Goal: Communication & Community: Answer question/provide support

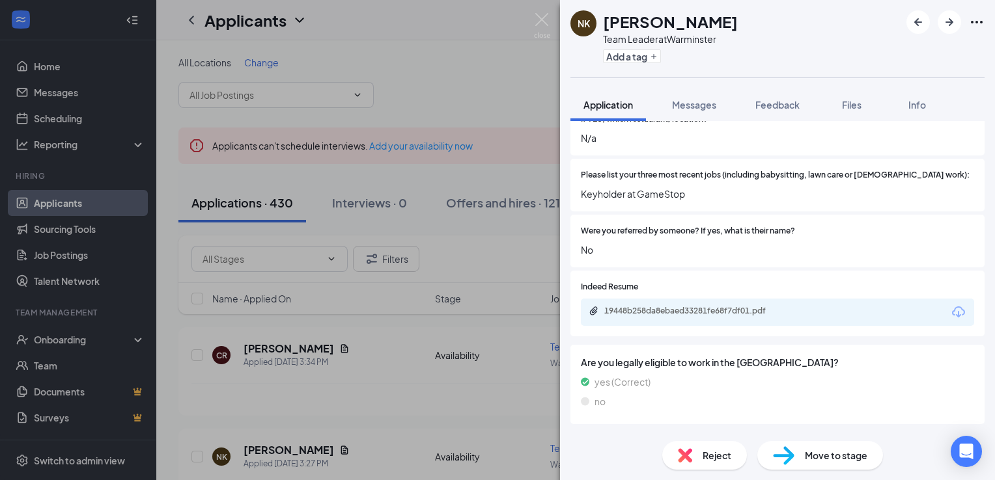
scroll to position [520, 0]
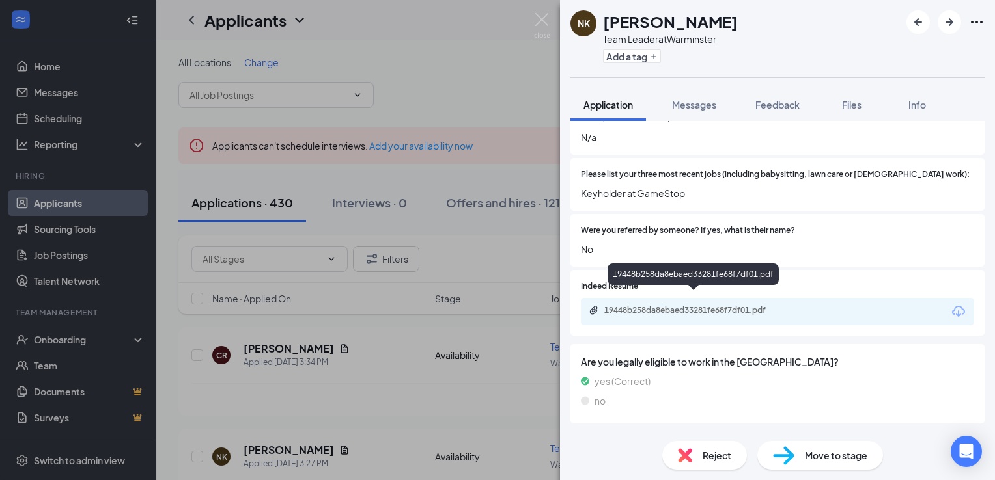
click at [644, 305] on div "19448b258da8ebaed33281fe68f7df01.pdf" at bounding box center [695, 310] width 182 height 10
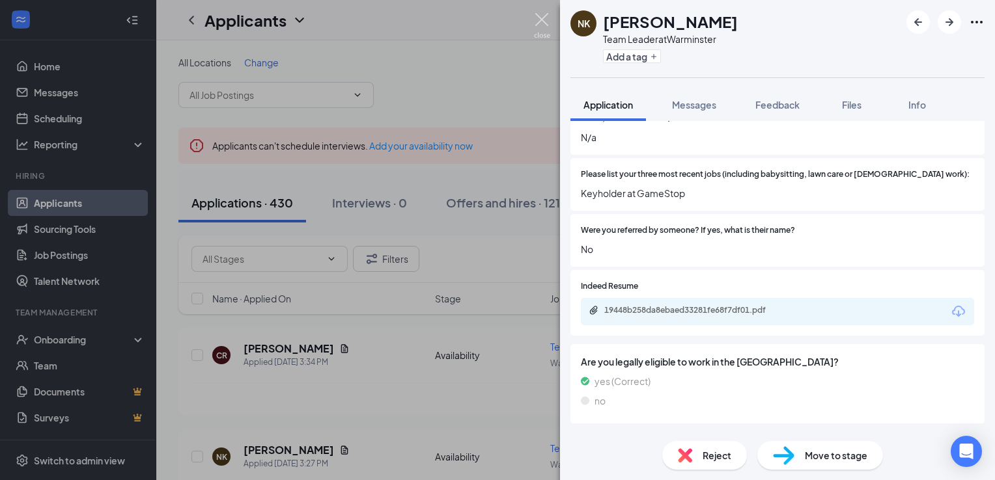
click at [544, 21] on img at bounding box center [542, 25] width 16 height 25
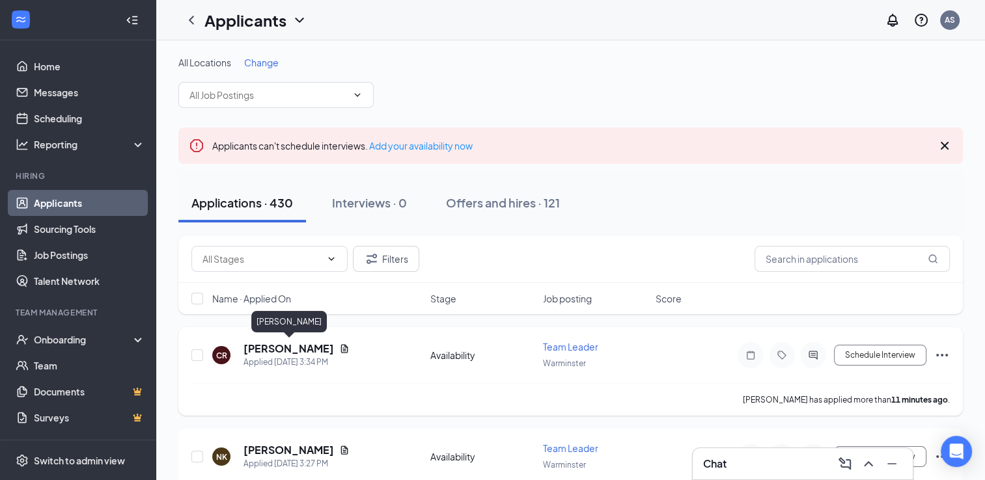
click at [294, 346] on h5 "[PERSON_NAME]" at bounding box center [289, 349] width 90 height 14
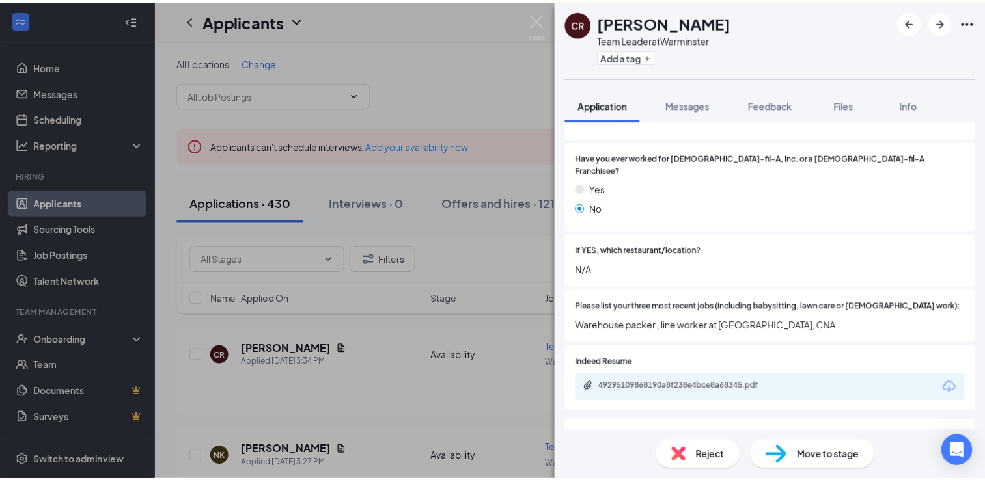
scroll to position [473, 0]
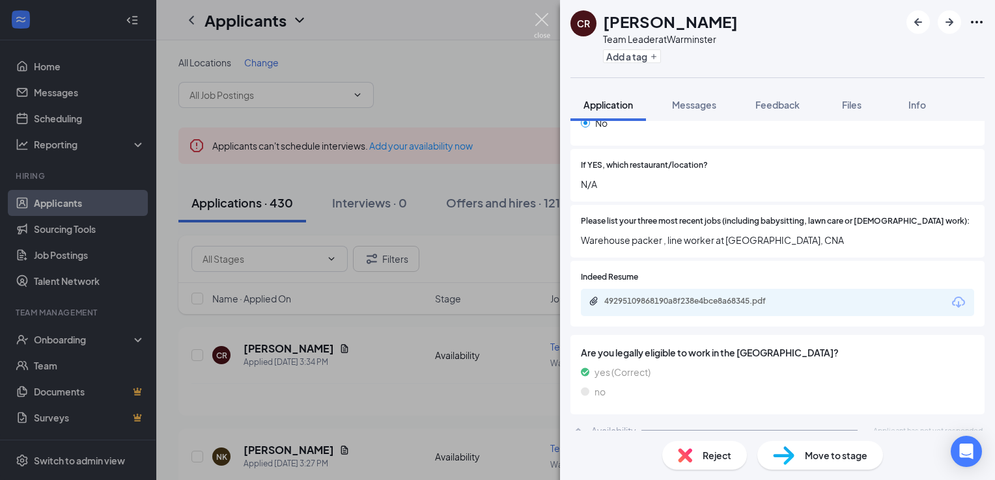
click at [548, 15] on img at bounding box center [542, 25] width 16 height 25
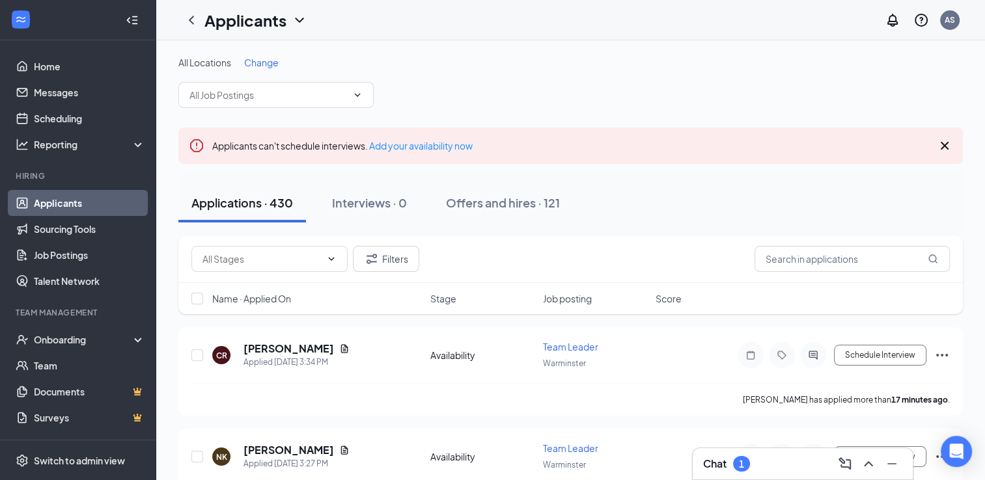
click at [763, 465] on div "Chat 1" at bounding box center [802, 464] width 199 height 21
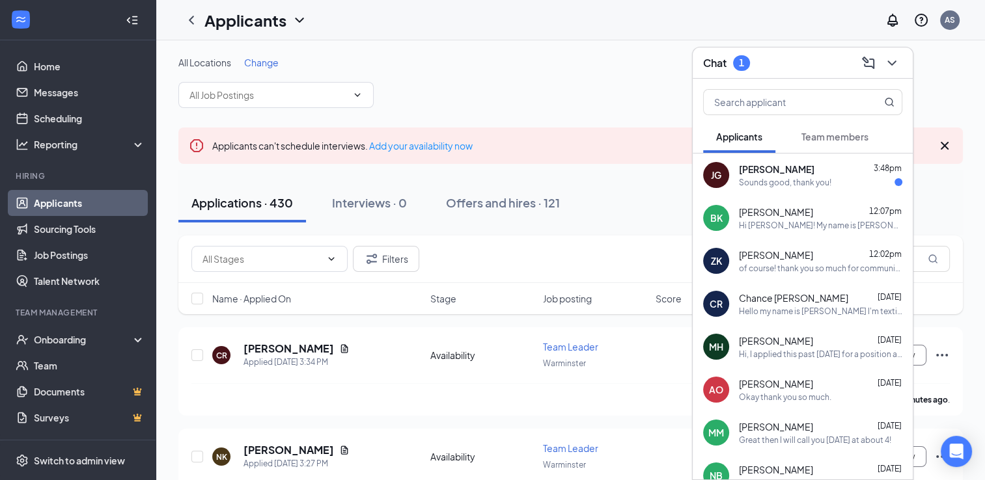
click at [811, 171] on div "[PERSON_NAME] 3:48pm" at bounding box center [820, 169] width 163 height 13
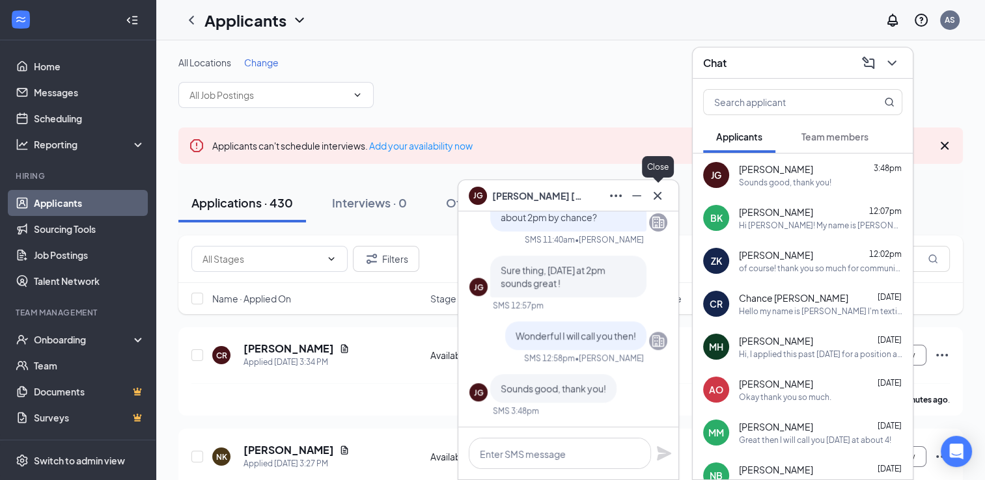
click at [659, 194] on icon "Cross" at bounding box center [658, 195] width 8 height 8
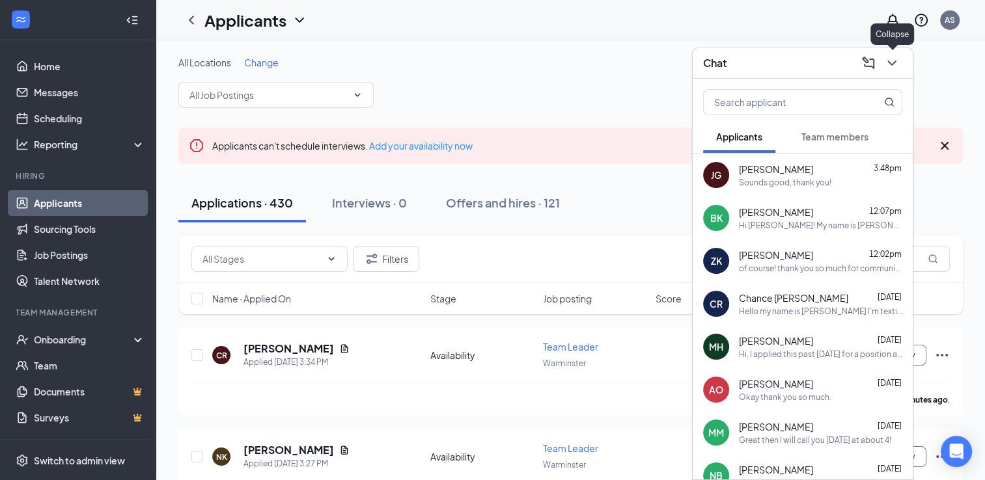
click at [891, 61] on icon "ChevronDown" at bounding box center [892, 63] width 16 height 16
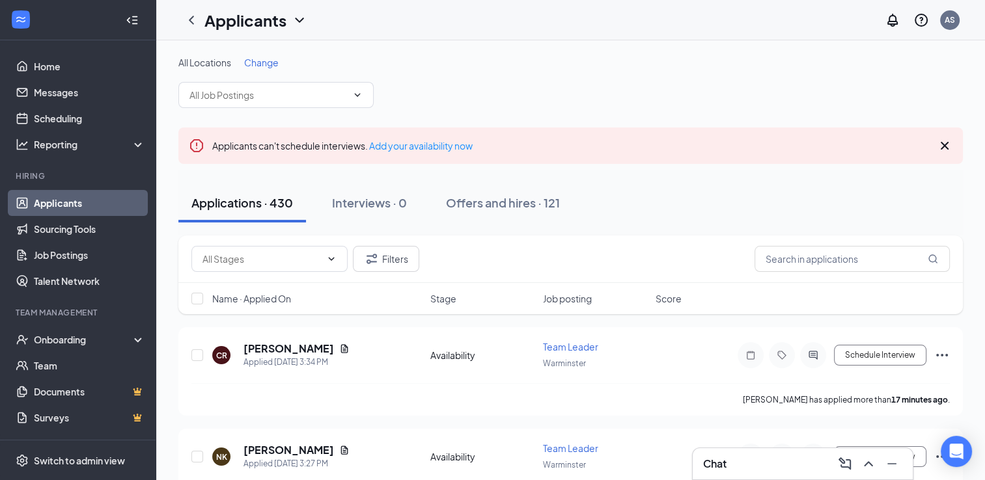
click at [576, 97] on div "All Locations Change" at bounding box center [570, 82] width 785 height 52
click at [745, 460] on div "Chat" at bounding box center [802, 464] width 199 height 21
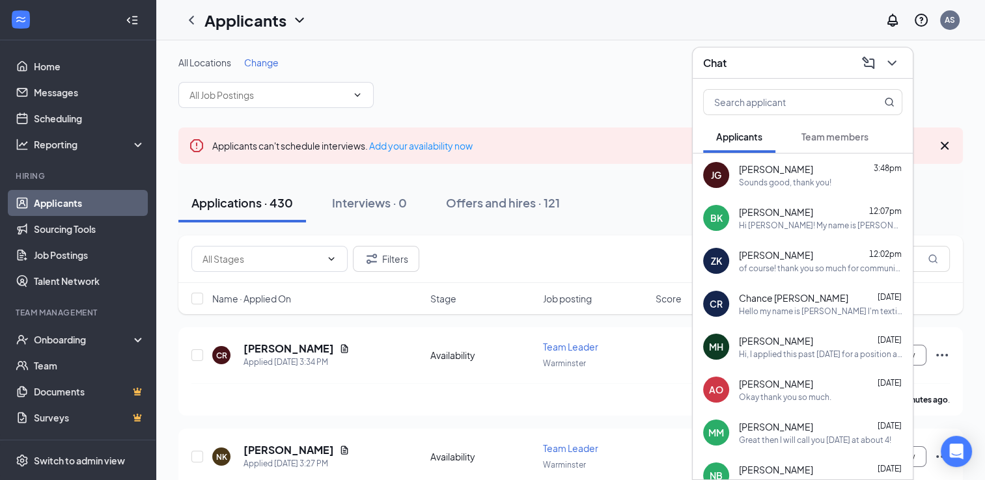
click at [830, 139] on span "Team members" at bounding box center [834, 137] width 67 height 12
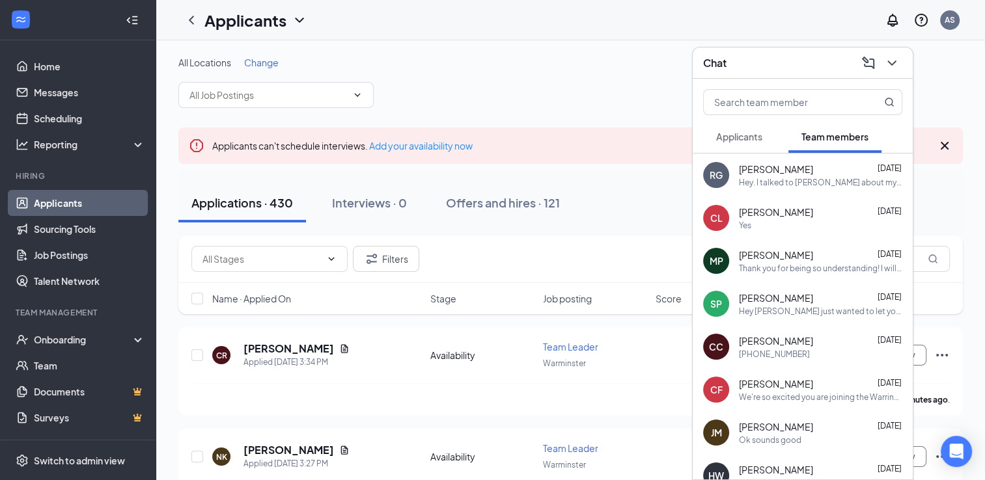
click at [779, 179] on div "Hey. I talked to [PERSON_NAME] about my schedule since baseball training starte…" at bounding box center [820, 182] width 163 height 11
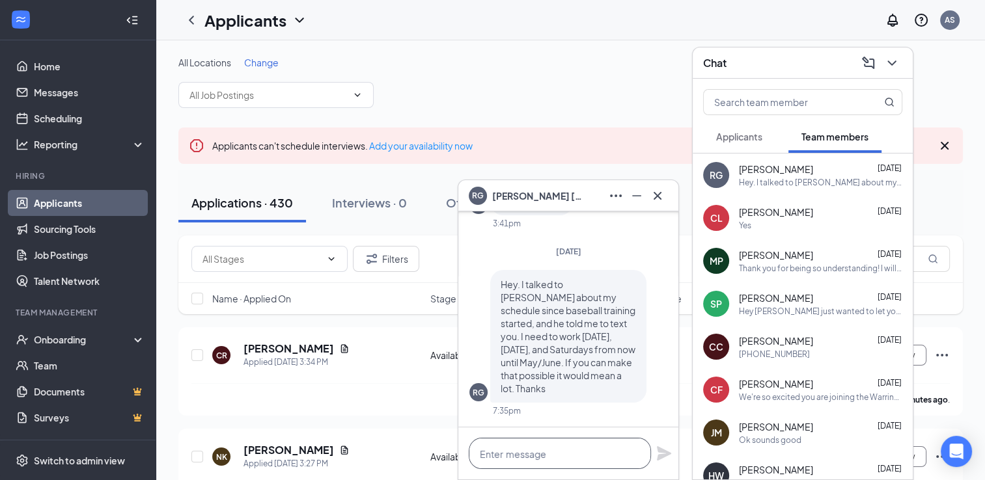
click at [549, 452] on textarea at bounding box center [560, 453] width 182 height 31
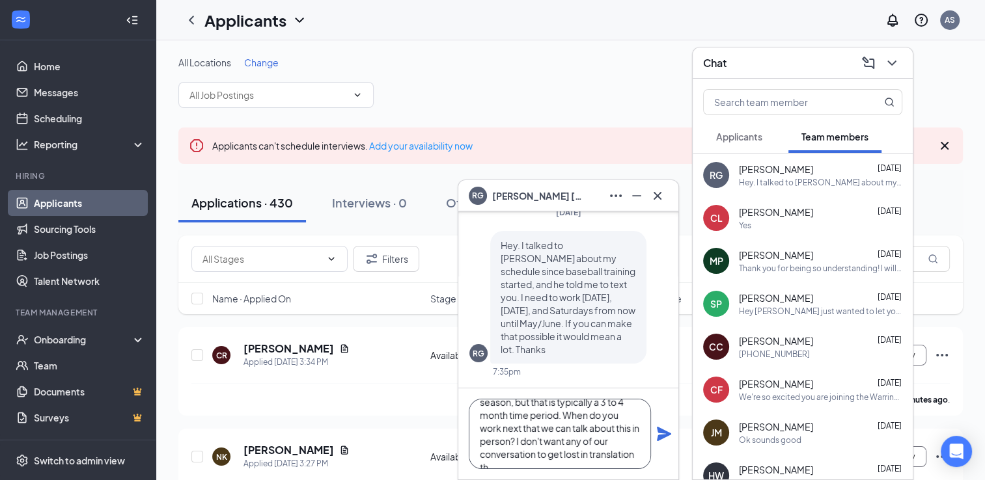
scroll to position [65, 0]
type textarea "Hi [PERSON_NAME]! We certainly can work with all of our team members when it co…"
click at [666, 431] on icon "Plane" at bounding box center [664, 434] width 16 height 16
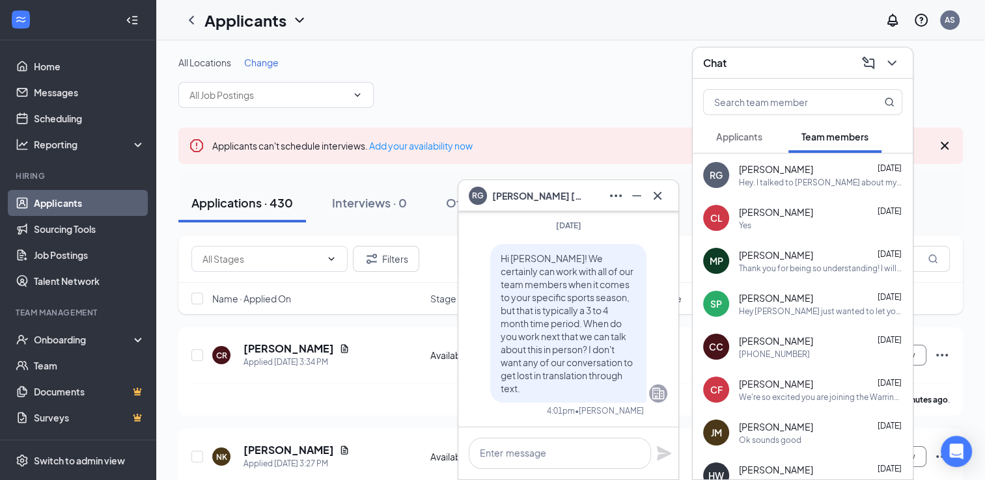
scroll to position [0, 0]
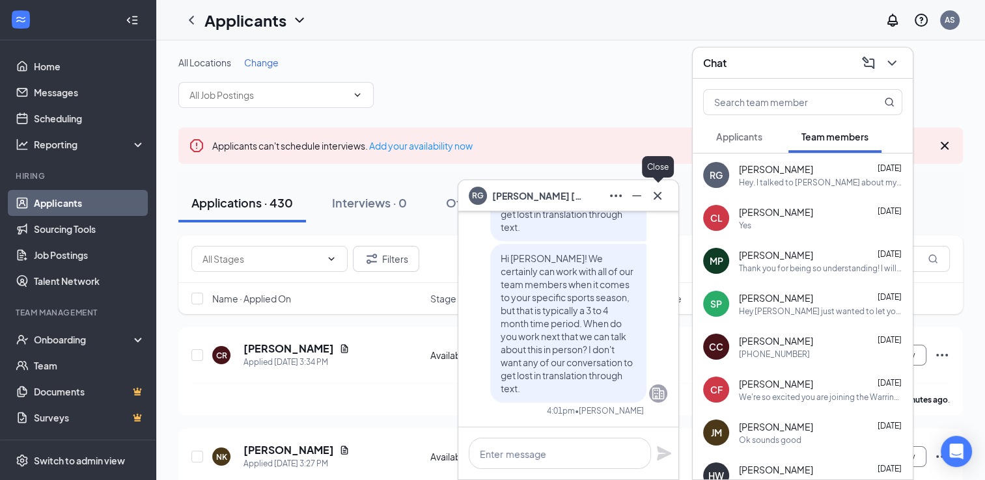
click at [657, 197] on icon "Cross" at bounding box center [658, 195] width 8 height 8
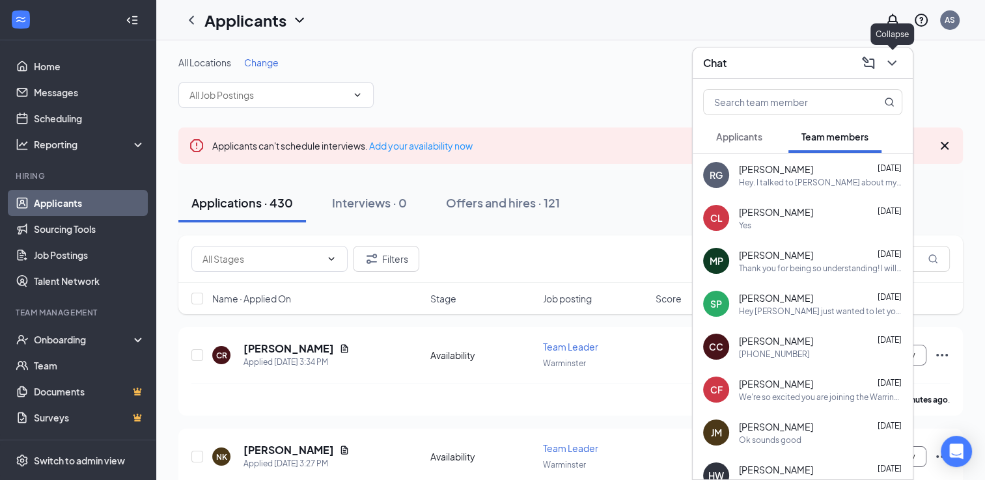
click at [897, 61] on icon "ChevronDown" at bounding box center [892, 63] width 16 height 16
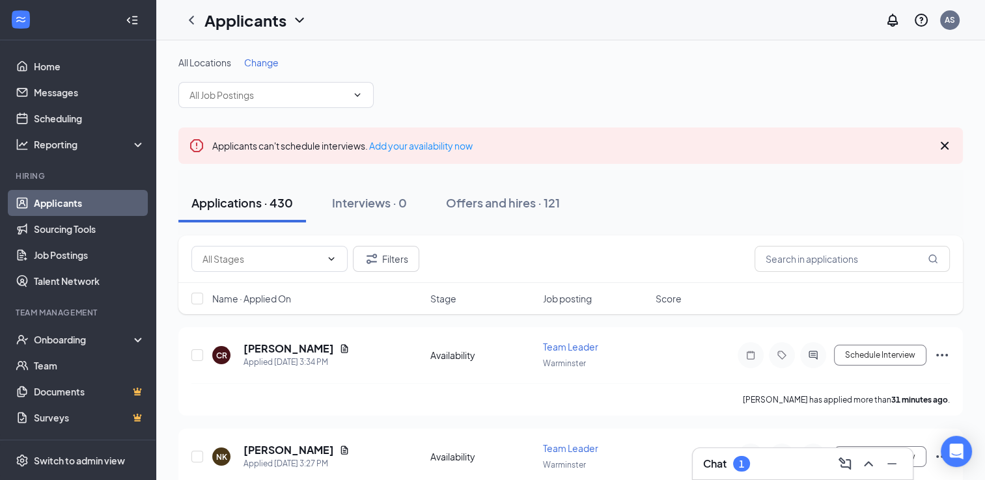
click at [740, 467] on div "1" at bounding box center [741, 464] width 5 height 11
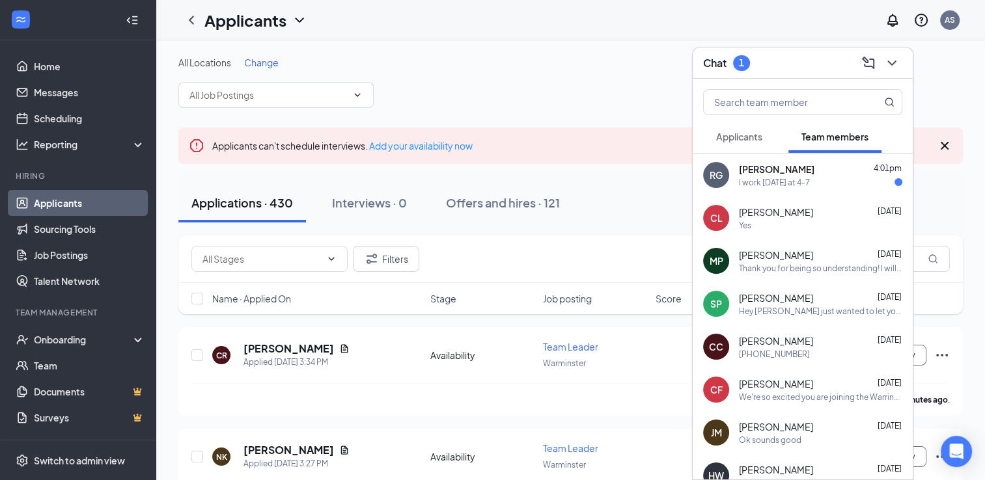
click at [765, 174] on span "[PERSON_NAME]" at bounding box center [777, 169] width 76 height 13
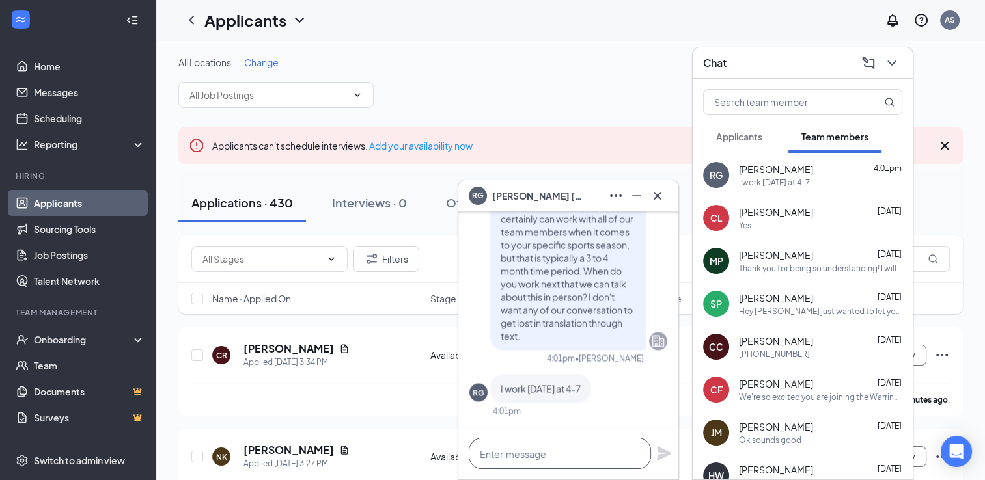
click at [542, 452] on textarea at bounding box center [560, 453] width 182 height 31
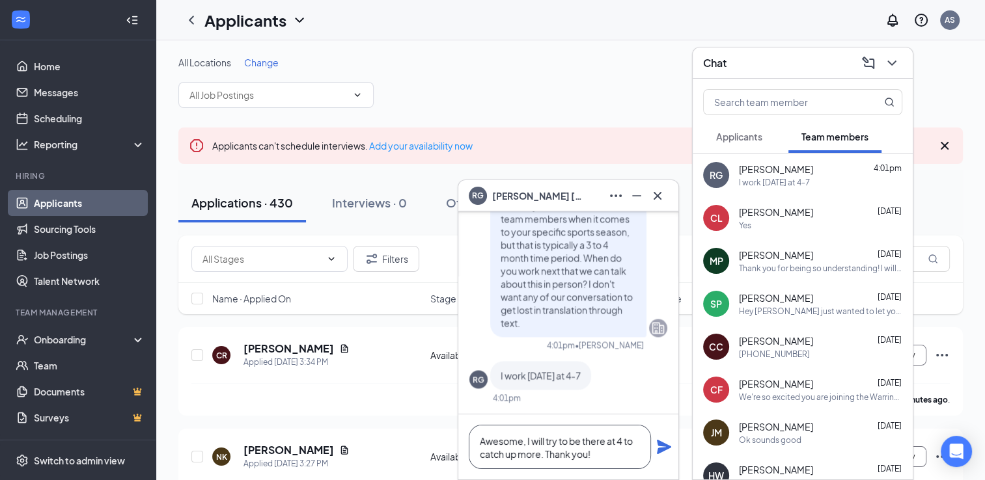
type textarea "Awesome, I will try to be there at 4 to catch up more. Thank you!"
click at [662, 451] on icon "Plane" at bounding box center [664, 447] width 14 height 14
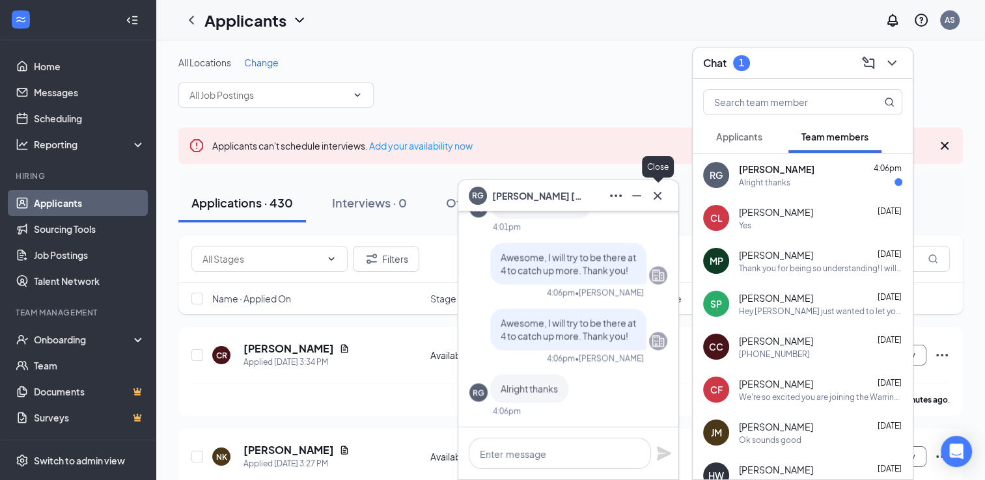
click at [666, 197] on button at bounding box center [657, 196] width 21 height 21
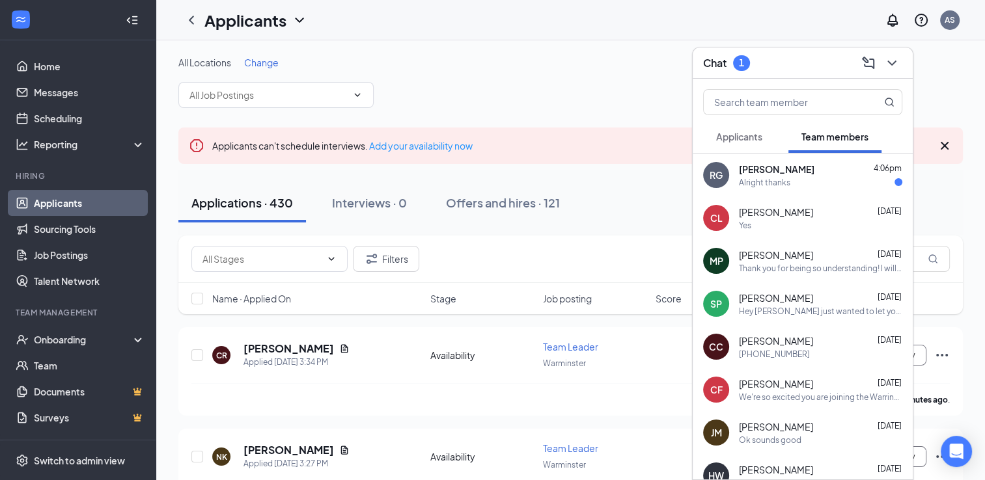
click at [768, 174] on span "[PERSON_NAME]" at bounding box center [777, 169] width 76 height 13
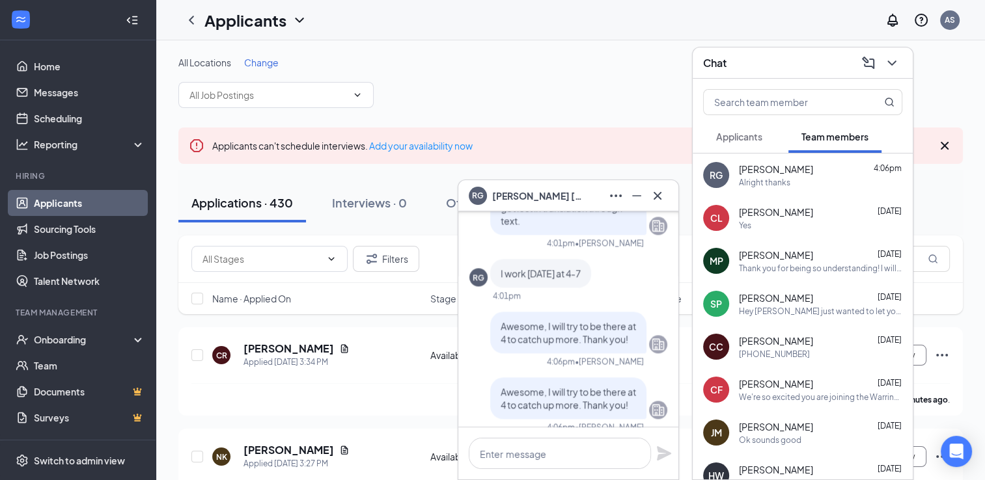
scroll to position [-66, 0]
click at [654, 200] on icon "Cross" at bounding box center [658, 196] width 16 height 16
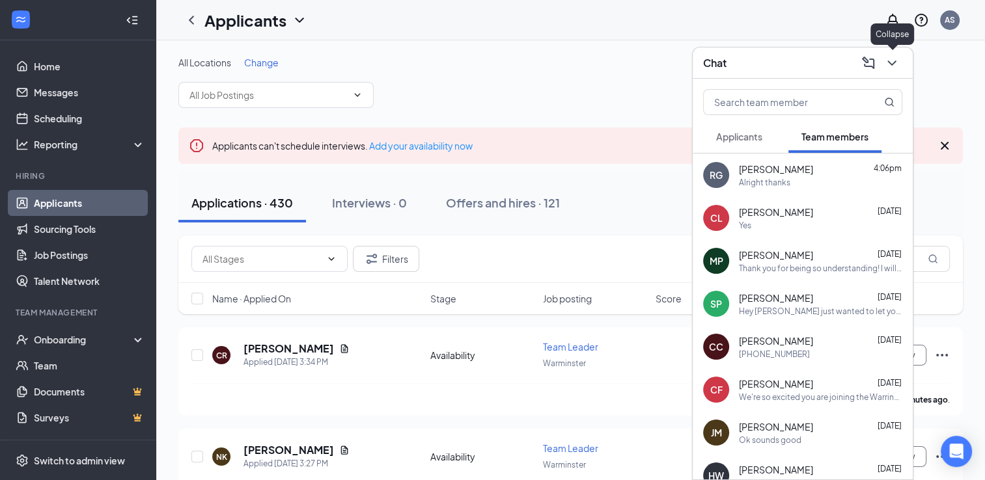
click at [890, 59] on icon "ChevronDown" at bounding box center [892, 63] width 16 height 16
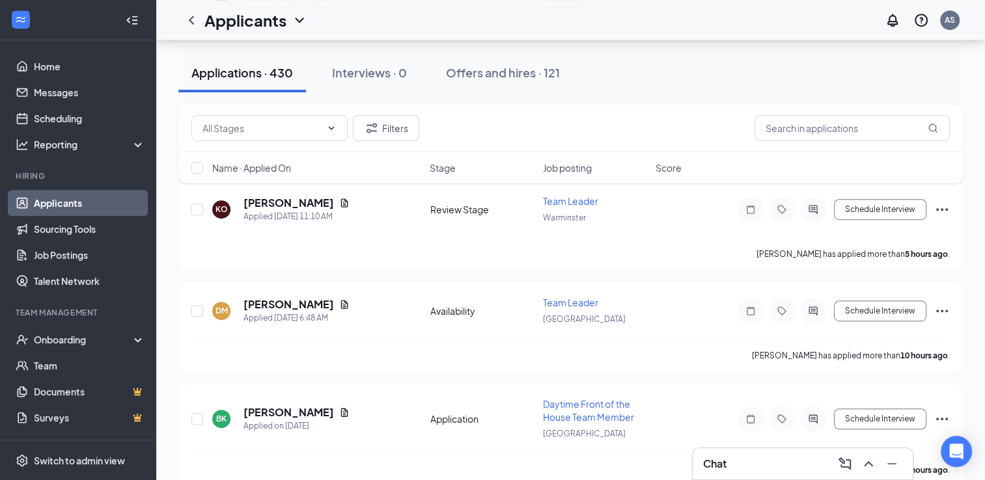
scroll to position [703, 0]
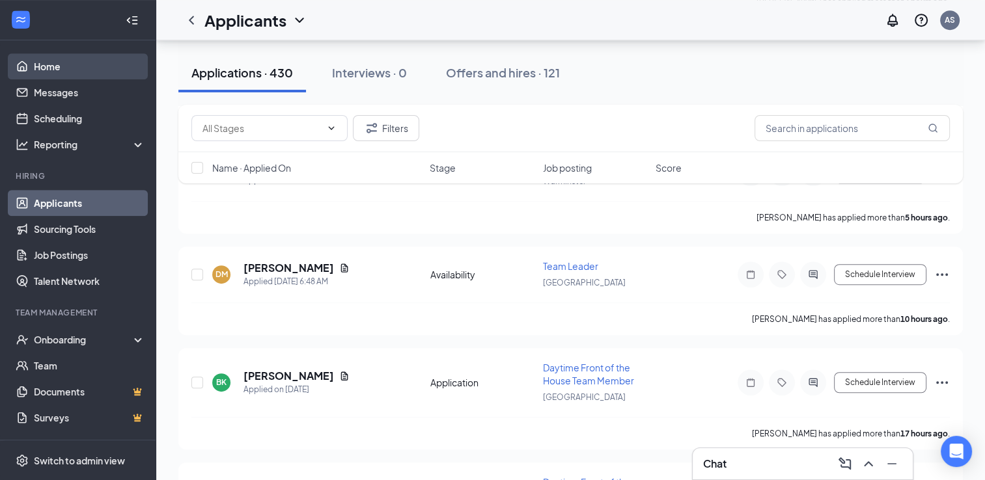
click at [77, 69] on link "Home" at bounding box center [89, 66] width 111 height 26
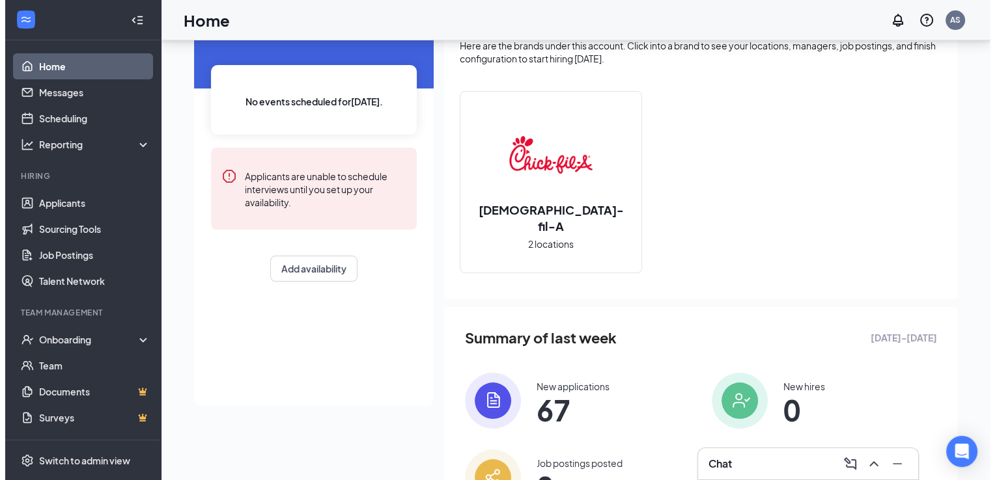
scroll to position [83, 0]
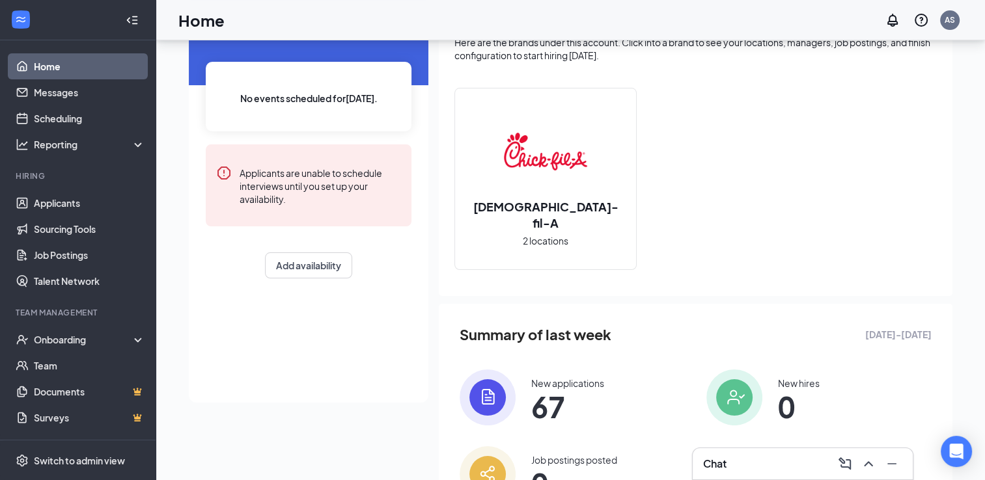
click at [544, 405] on span "67" at bounding box center [567, 406] width 73 height 23
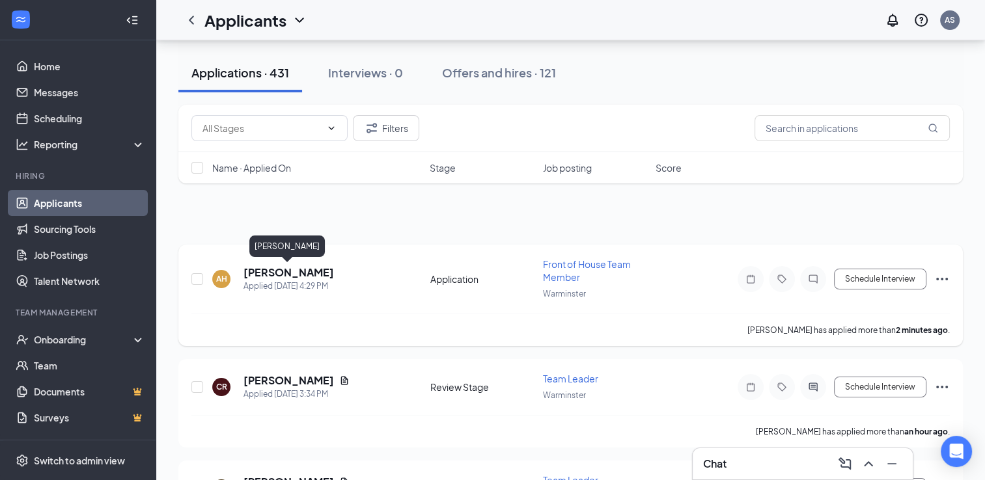
click at [281, 273] on h5 "[PERSON_NAME]" at bounding box center [289, 273] width 90 height 14
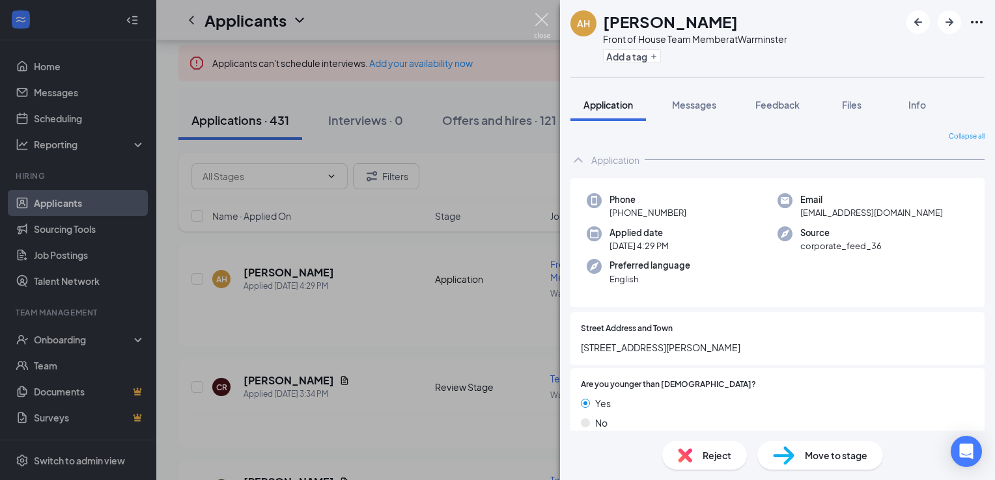
click at [546, 25] on img at bounding box center [542, 25] width 16 height 25
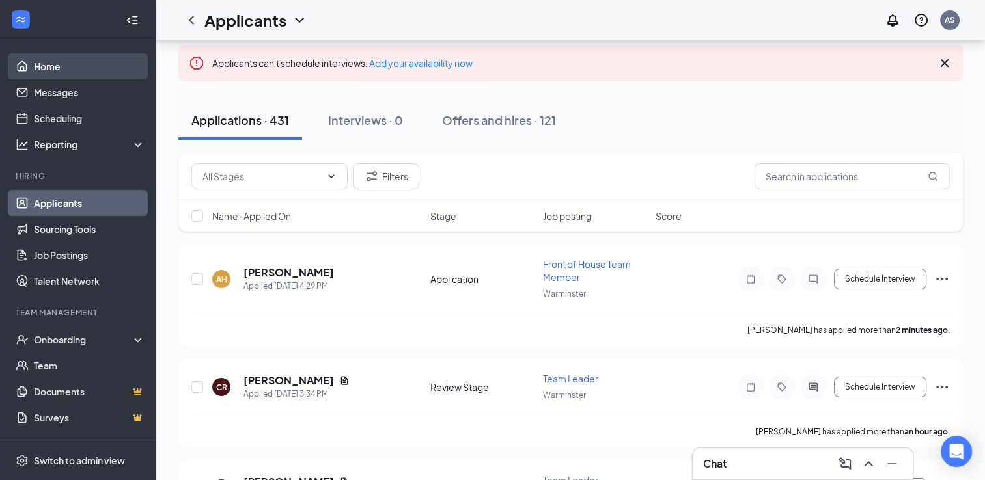
click at [34, 65] on link "Home" at bounding box center [89, 66] width 111 height 26
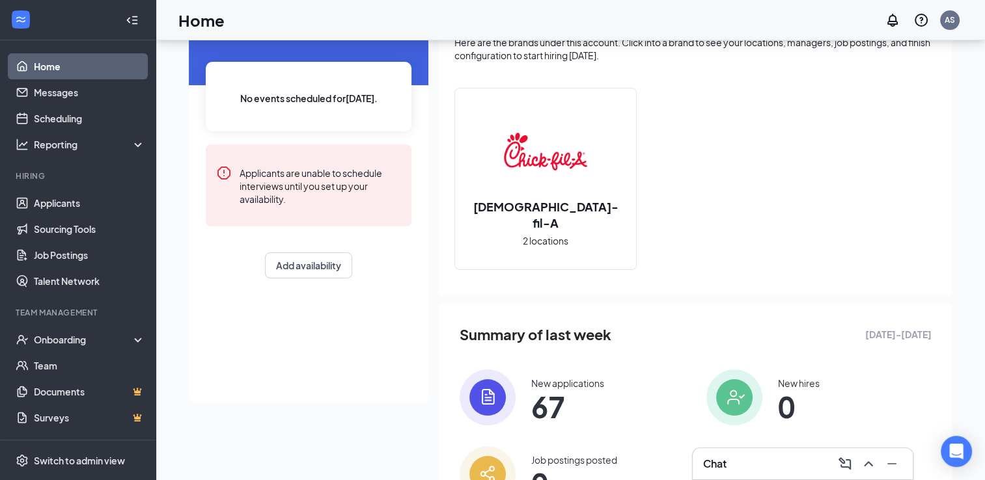
click at [544, 397] on span "67" at bounding box center [567, 406] width 73 height 23
